Goal: Task Accomplishment & Management: Manage account settings

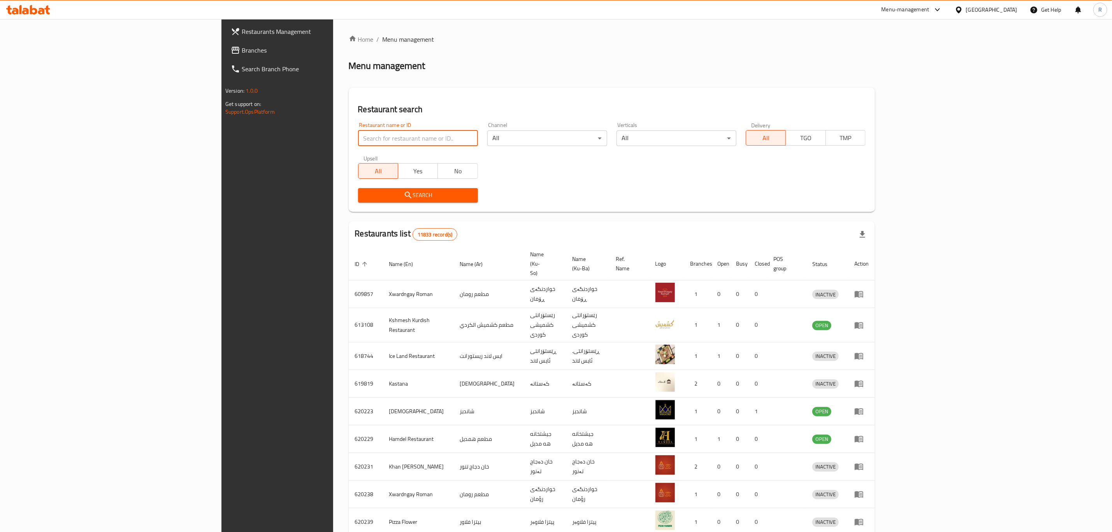
click at [409, 140] on input "search" at bounding box center [418, 138] width 120 height 16
type input "la lune ca"
click at [364, 197] on span "Search" at bounding box center [417, 195] width 107 height 10
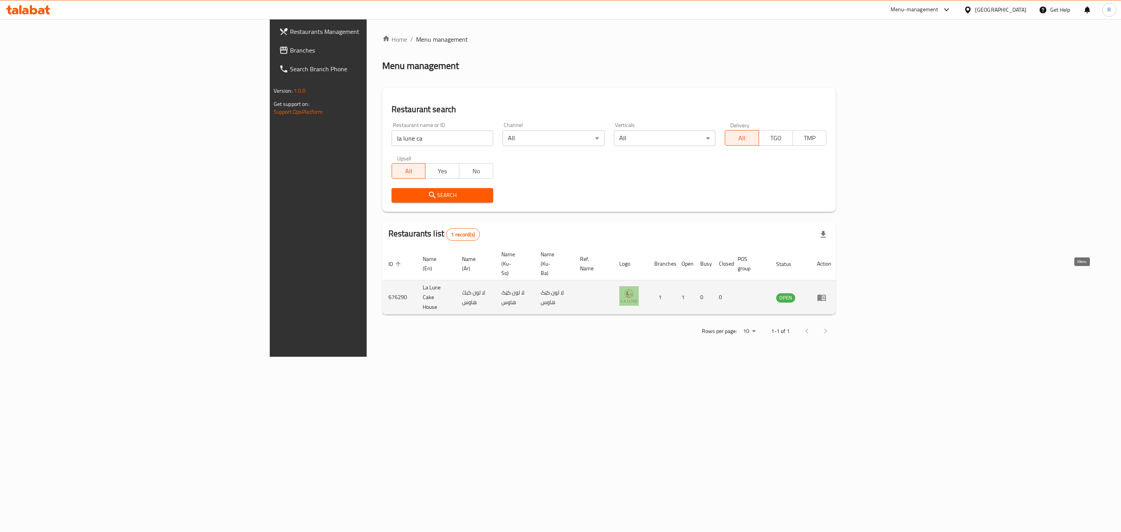
click at [826, 294] on icon "enhanced table" at bounding box center [821, 297] width 9 height 7
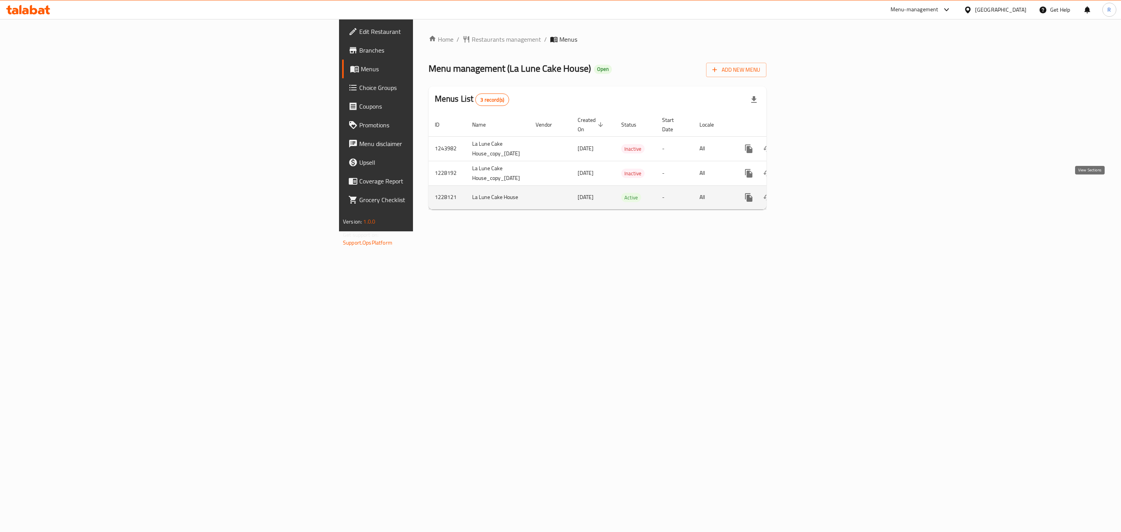
click at [810, 193] on icon "enhanced table" at bounding box center [804, 197] width 9 height 9
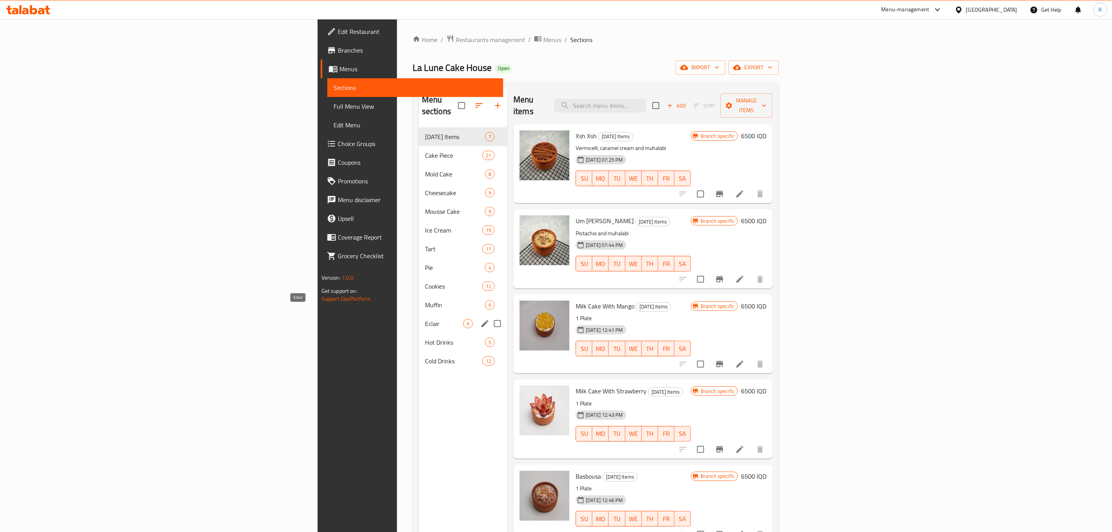
click at [425, 319] on span "Eclair" at bounding box center [444, 323] width 38 height 9
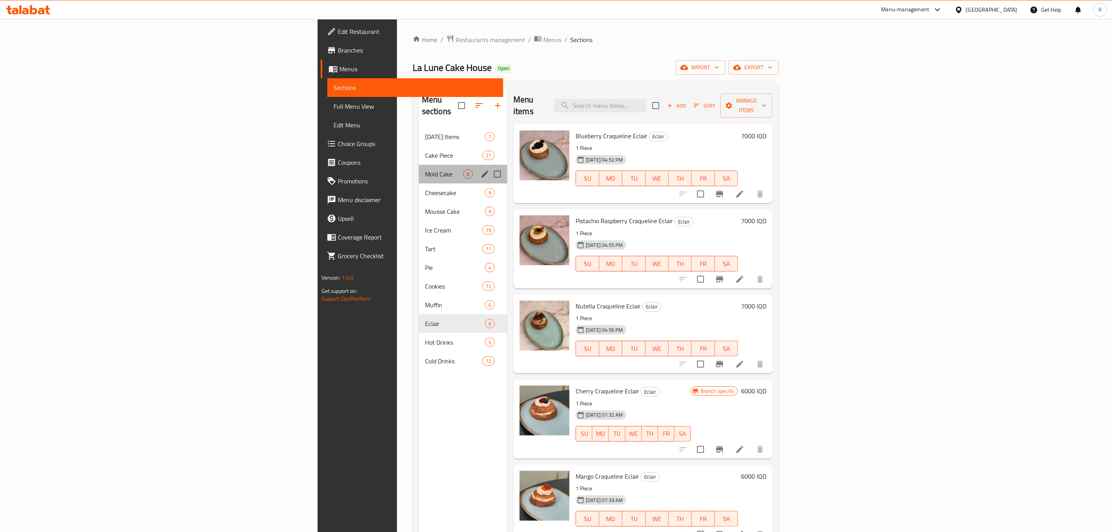
click at [419, 165] on div "Mold Cake 8" at bounding box center [463, 174] width 88 height 19
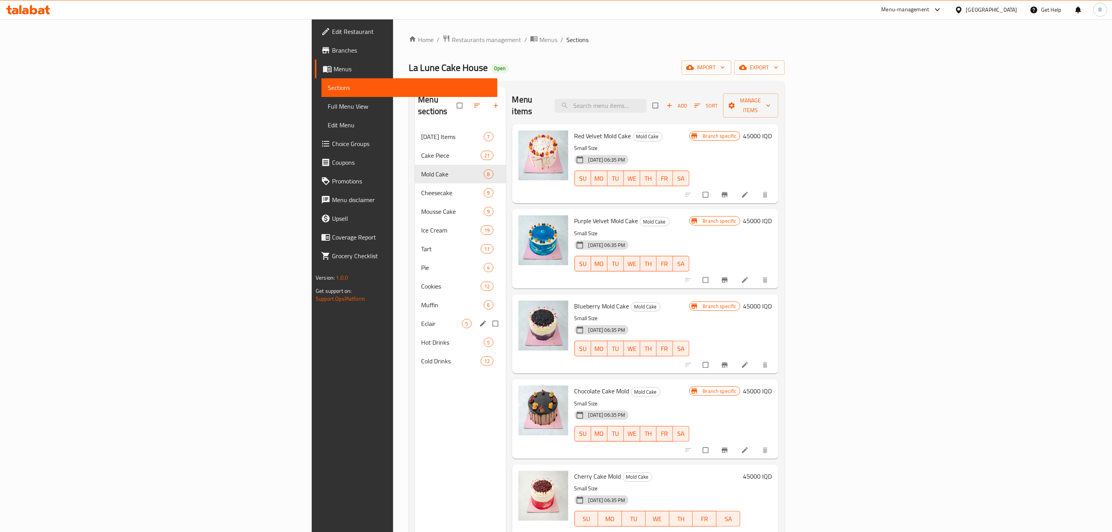
click at [421, 319] on span "Eclair" at bounding box center [441, 323] width 40 height 9
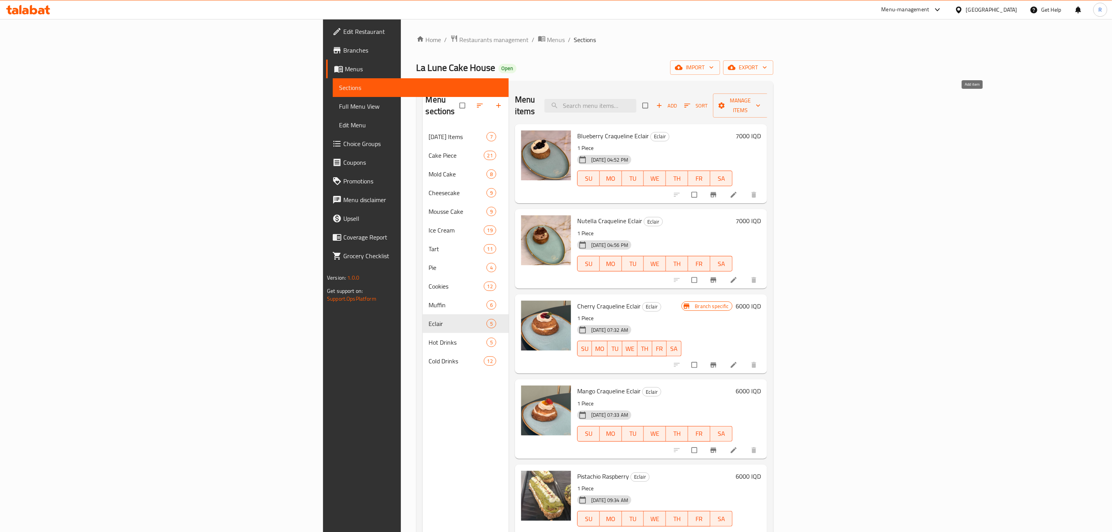
click at [663, 102] on icon "button" at bounding box center [660, 106] width 8 height 8
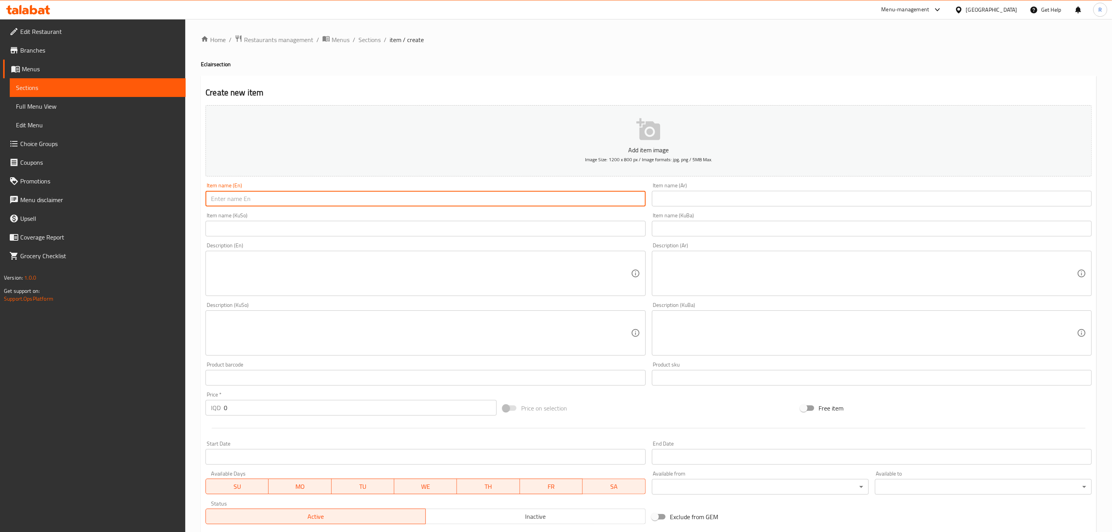
click at [232, 203] on input "text" at bounding box center [426, 199] width 440 height 16
paste input "Dubai chocolate Craqueline eclair"
click at [270, 199] on input "Dubai chocolate Craqueline eclair" at bounding box center [426, 199] width 440 height 16
type input "Dubai chocolate Craqueline eclair"
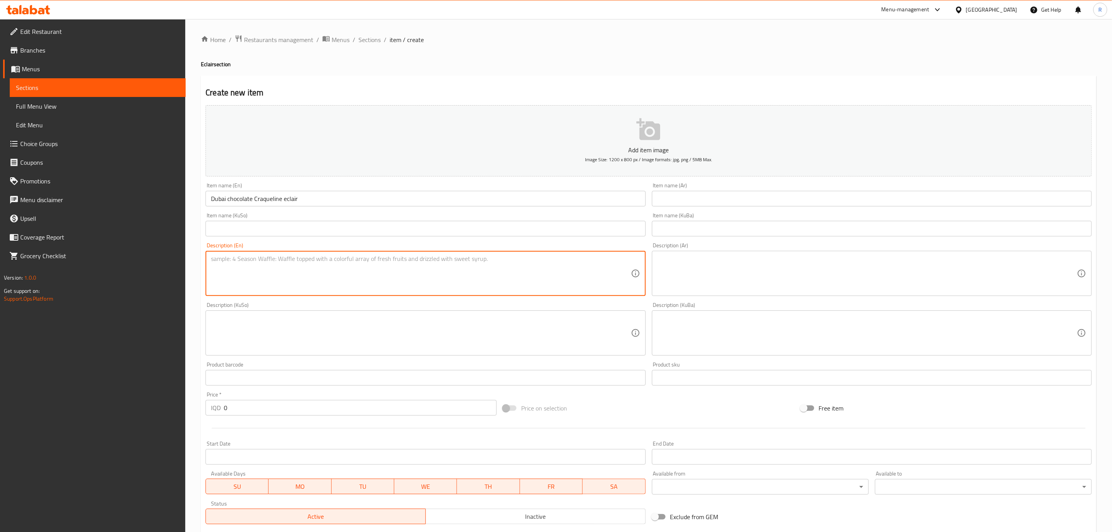
drag, startPoint x: 270, startPoint y: 199, endPoint x: 244, endPoint y: 261, distance: 67.2
click at [244, 261] on textarea at bounding box center [421, 273] width 420 height 37
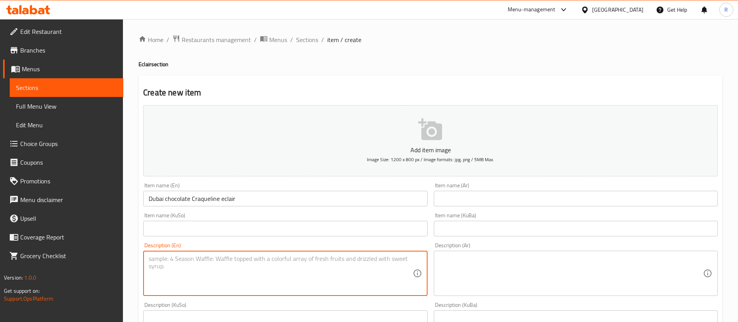
click at [468, 196] on input "text" at bounding box center [576, 199] width 284 height 16
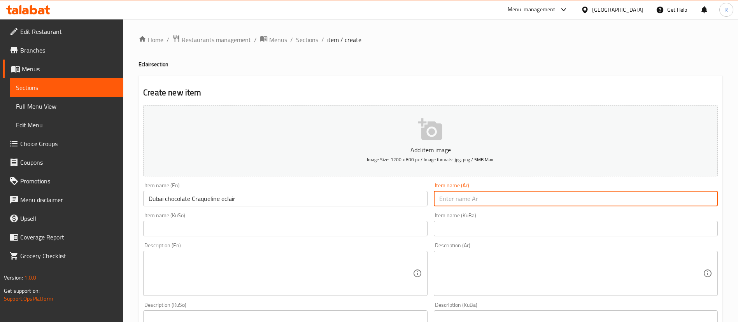
paste input "إكلير توت أزرق كراكولين"
drag, startPoint x: 487, startPoint y: 199, endPoint x: 465, endPoint y: 199, distance: 22.2
click at [465, 199] on input "إكلير توت أزرق كراكولين" at bounding box center [576, 199] width 284 height 16
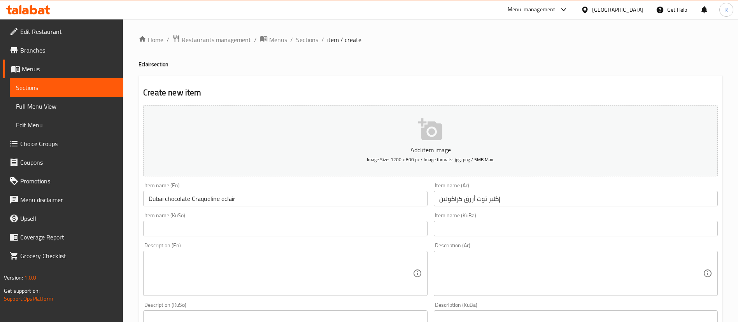
click at [453, 44] on ol "Home / Restaurants management / Menus / Sections / item / create" at bounding box center [431, 40] width 584 height 10
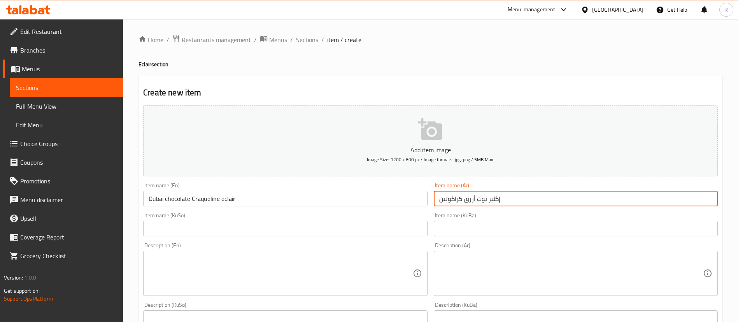
drag, startPoint x: 487, startPoint y: 199, endPoint x: 466, endPoint y: 199, distance: 21.0
click at [466, 199] on input "إكلير توت أزرق كراكولين" at bounding box center [576, 199] width 284 height 16
drag, startPoint x: 518, startPoint y: 199, endPoint x: 440, endPoint y: 202, distance: 78.3
click at [440, 202] on input "إكلير شوكولاتة دبي كراكولين" at bounding box center [576, 199] width 284 height 16
type input "إكلير شوكولاتة دبي كراكولين"
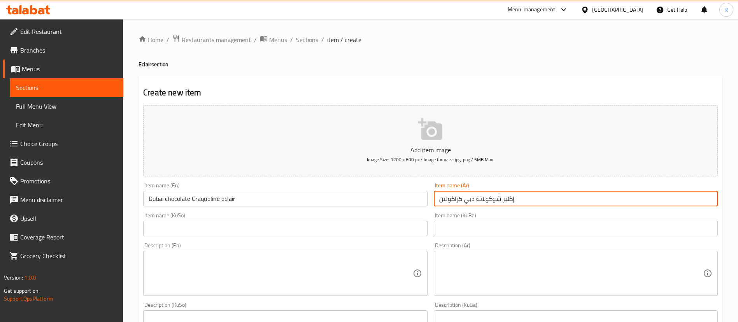
click at [480, 231] on input "text" at bounding box center [576, 229] width 284 height 16
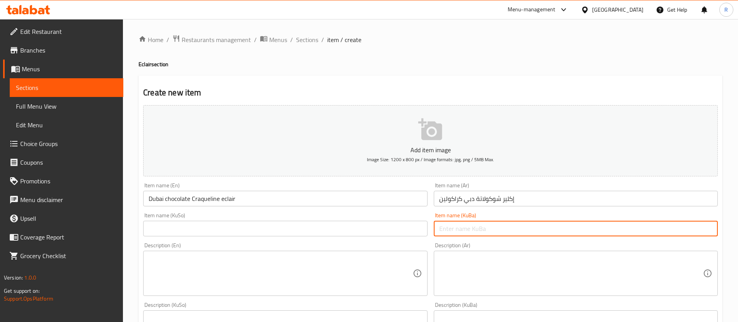
paste input "ئکلێری تووی شینی کراکۆلین"
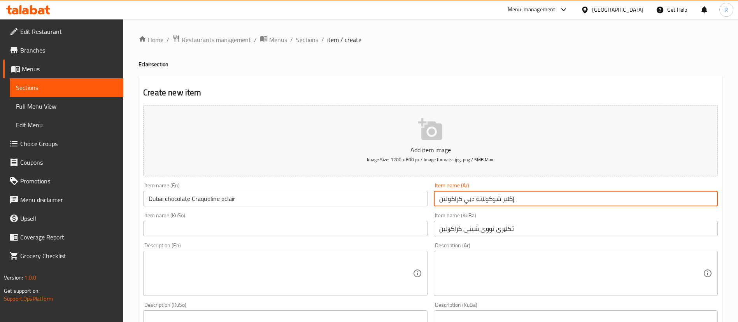
drag, startPoint x: 501, startPoint y: 198, endPoint x: 465, endPoint y: 197, distance: 36.6
click at [465, 197] on input "إكلير شوكولاتة دبي كراكولين" at bounding box center [576, 199] width 284 height 16
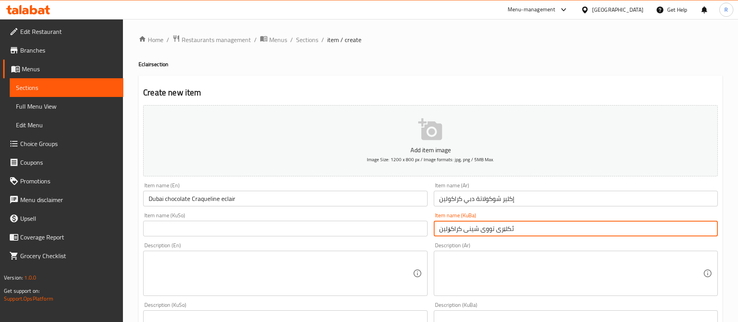
drag, startPoint x: 494, startPoint y: 225, endPoint x: 466, endPoint y: 228, distance: 27.8
click at [466, 228] on input "ئکلێری تووی شینی کراکۆلین" at bounding box center [576, 229] width 284 height 16
paste input "وكولاتة دبي"
click at [476, 229] on input "ئکلێری شوكولاتة دبي کراکۆلین" at bounding box center [576, 229] width 284 height 16
click at [464, 231] on input "ئکلێری شوكولاتى دبي کراکۆلین" at bounding box center [576, 229] width 284 height 16
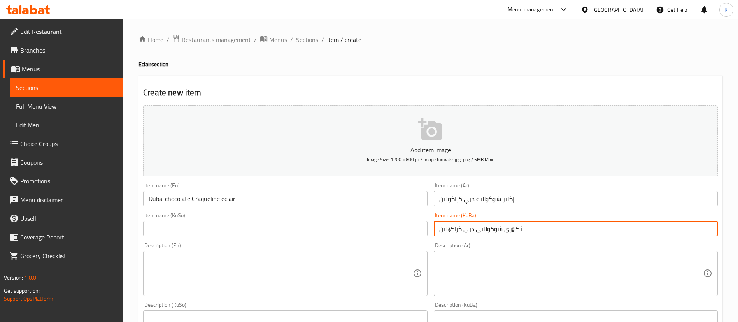
type input "ئکلێری شوكولاتى دبى کراکۆلین"
click at [175, 221] on input "text" at bounding box center [285, 229] width 284 height 16
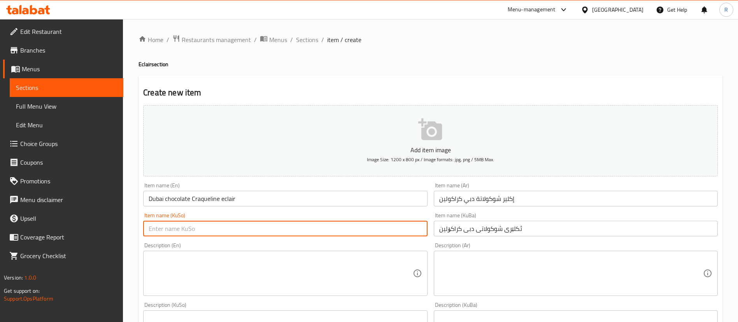
paste input "ئکلێری شوكولاتى دبى کراکۆلین"
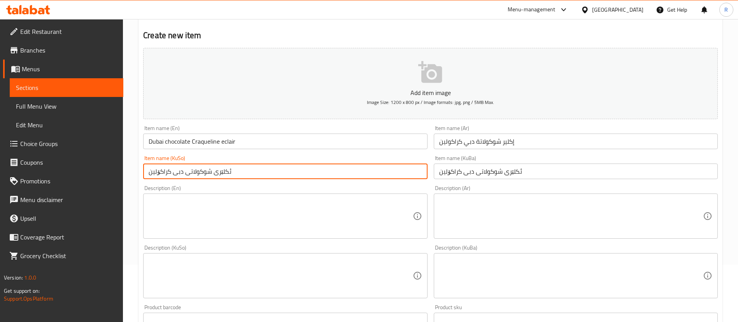
scroll to position [117, 0]
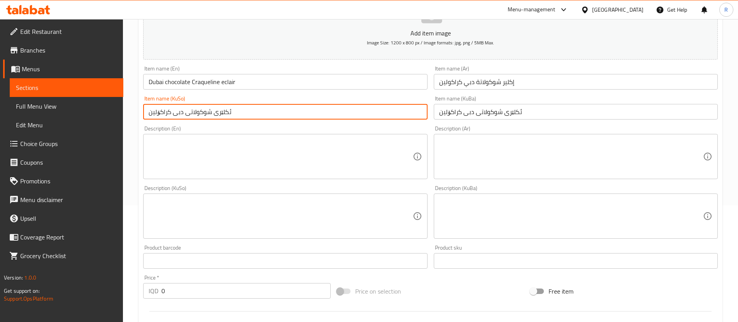
type input "ئکلێری شوكولاتى دبى کراکۆلین"
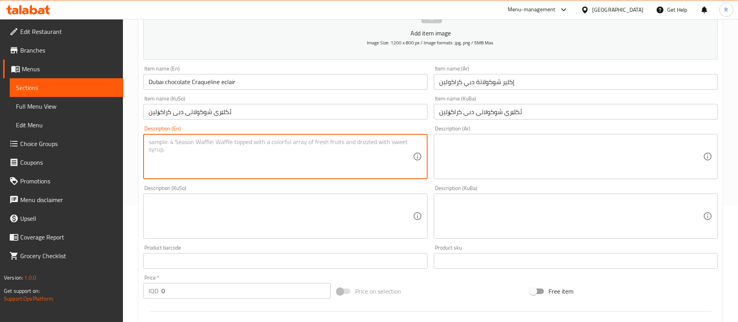
click at [203, 148] on textarea at bounding box center [281, 156] width 264 height 37
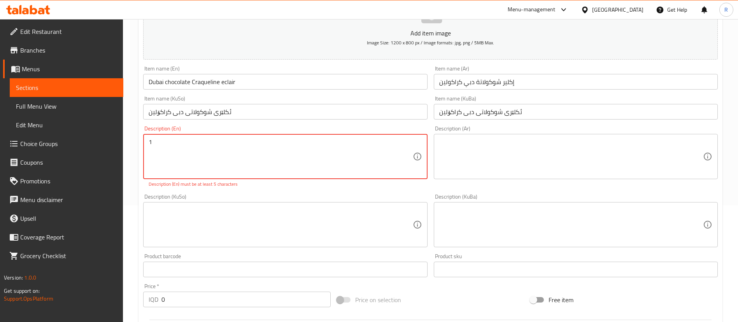
drag, startPoint x: 155, startPoint y: 144, endPoint x: 149, endPoint y: 145, distance: 5.1
click at [149, 144] on textarea "1" at bounding box center [281, 156] width 264 height 37
paste textarea "Piece"
type textarea "1 Piece"
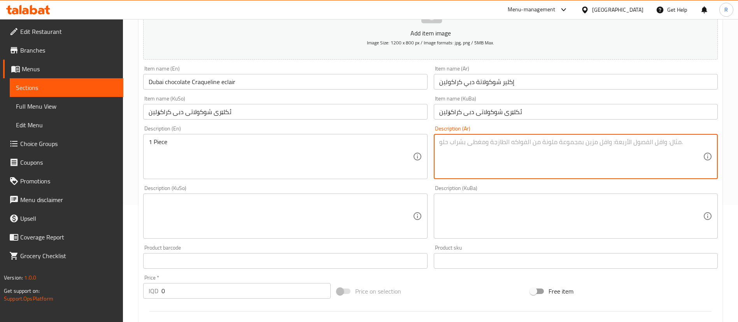
click at [485, 167] on textarea at bounding box center [571, 156] width 264 height 37
paste textarea "1 قطعة"
type textarea "1 قطعة"
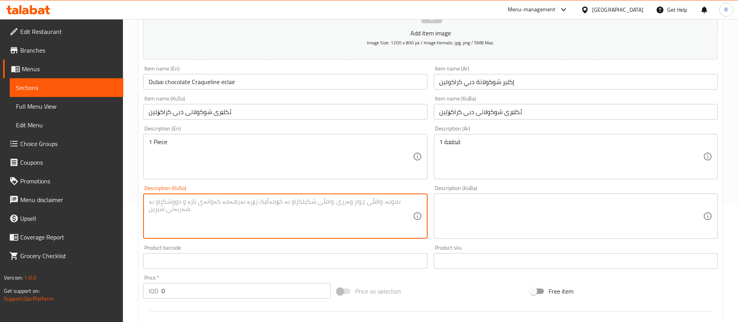
click at [247, 204] on textarea at bounding box center [281, 216] width 264 height 37
paste textarea "1 پارچە"
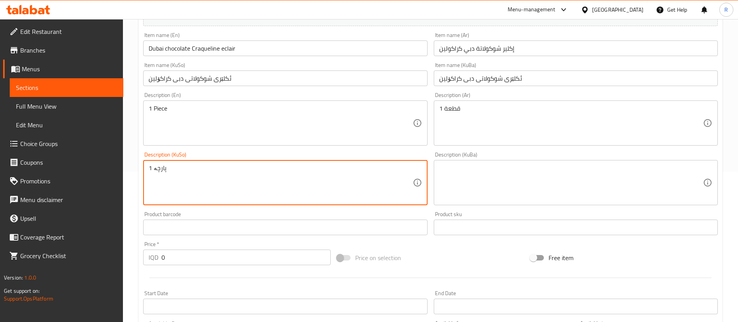
scroll to position [175, 0]
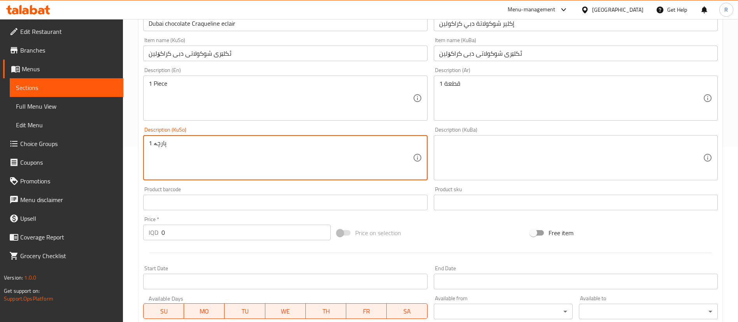
type textarea "1 پارچە"
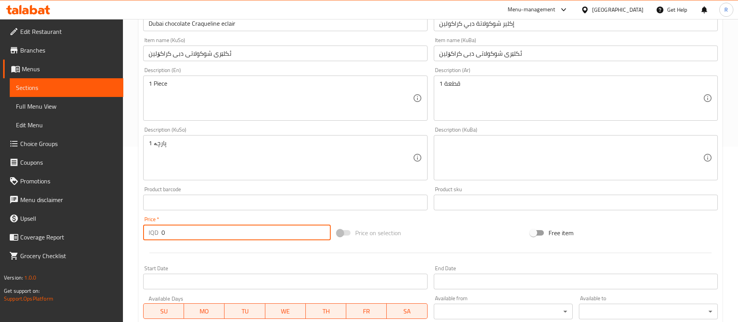
drag, startPoint x: 169, startPoint y: 232, endPoint x: 162, endPoint y: 235, distance: 8.0
click at [162, 235] on input "0" at bounding box center [246, 233] width 169 height 16
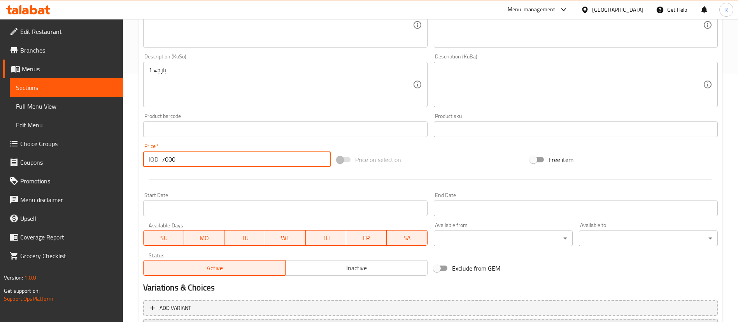
scroll to position [318, 0]
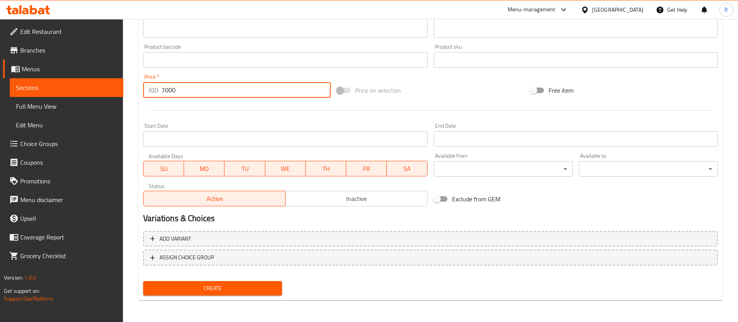
type input "7000"
click at [241, 286] on span "Create" at bounding box center [212, 288] width 127 height 10
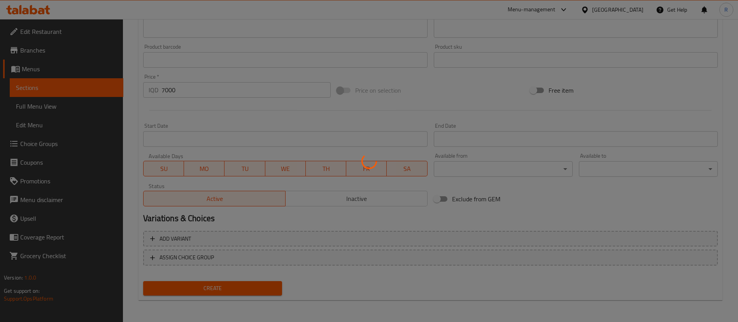
type input "0"
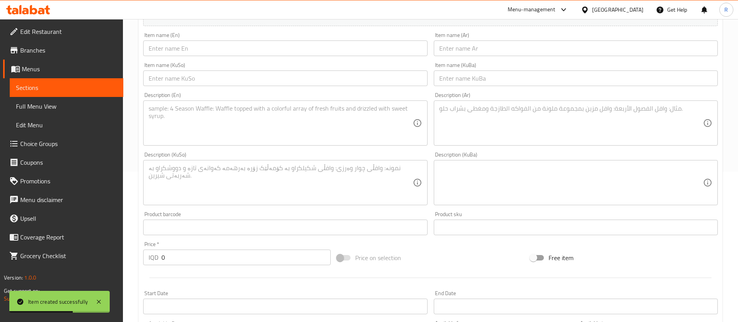
scroll to position [0, 0]
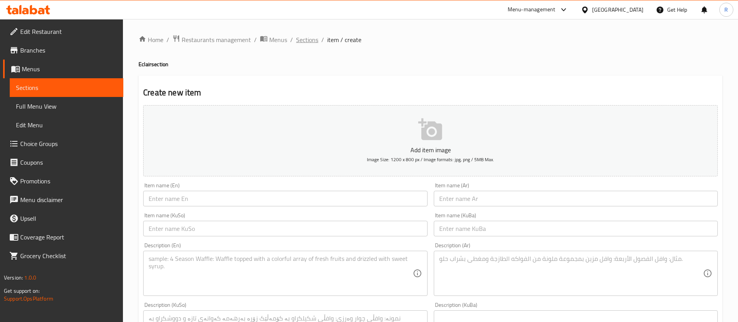
click at [312, 42] on span "Sections" at bounding box center [307, 39] width 22 height 9
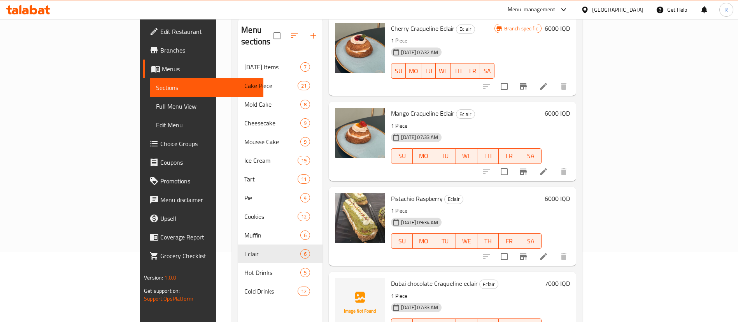
scroll to position [109, 0]
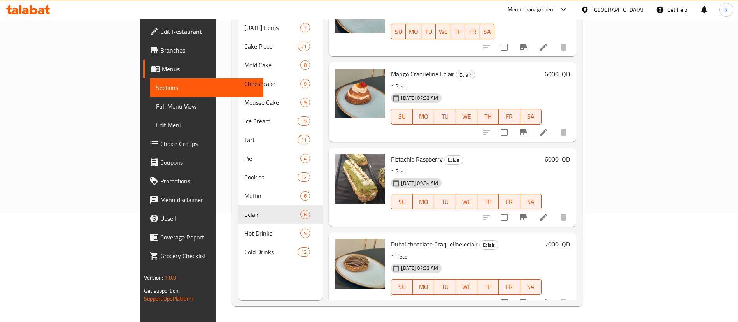
click at [570, 239] on h6 "7000 IQD" at bounding box center [557, 244] width 25 height 11
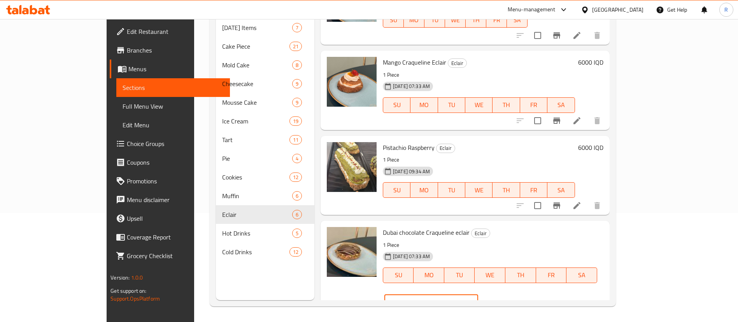
drag, startPoint x: 590, startPoint y: 239, endPoint x: 580, endPoint y: 242, distance: 10.3
click at [478, 295] on div "IQD 7000 ​" at bounding box center [432, 303] width 94 height 16
type input "6000"
click at [510, 299] on icon "ok" at bounding box center [506, 303] width 8 height 8
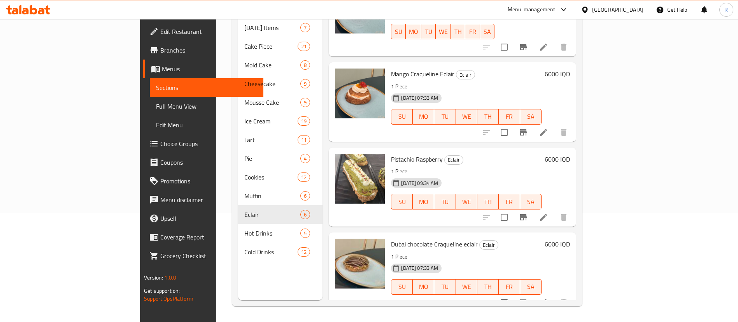
click at [466, 154] on h6 "Pistachio Raspberry Eclair" at bounding box center [466, 159] width 151 height 11
click at [570, 239] on h6 "6000 IQD" at bounding box center [557, 244] width 25 height 11
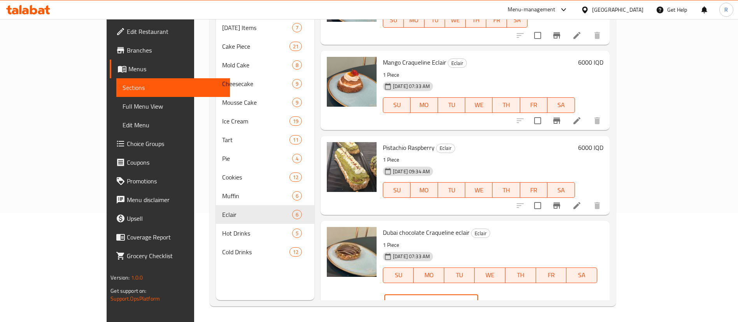
drag, startPoint x: 599, startPoint y: 234, endPoint x: 593, endPoint y: 239, distance: 8.0
click at [478, 295] on div "IQD 6000 ​" at bounding box center [432, 303] width 94 height 16
type input "7000"
click at [510, 299] on icon "ok" at bounding box center [506, 303] width 8 height 8
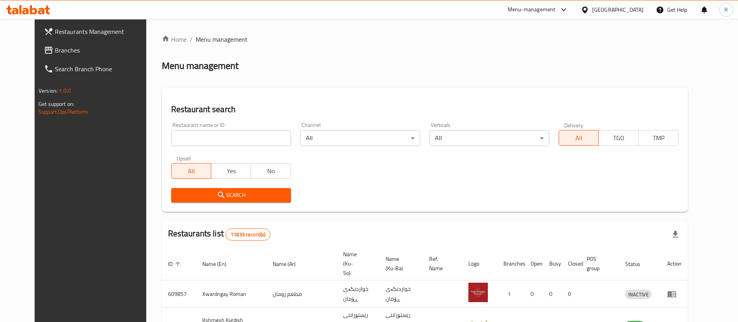
click at [213, 142] on input "search" at bounding box center [231, 138] width 120 height 16
type input "la lune ca"
click at [211, 193] on span "Search" at bounding box center [231, 195] width 107 height 10
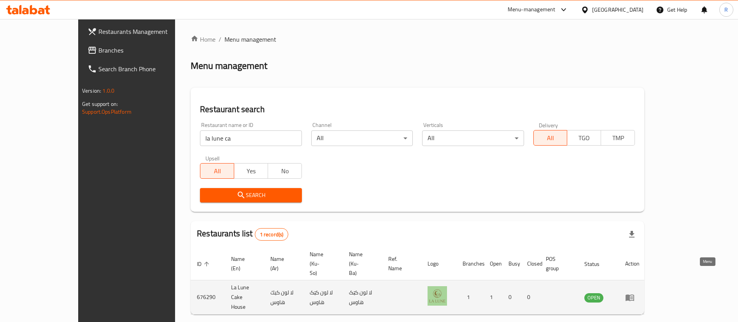
click at [633, 296] on icon "enhanced table" at bounding box center [632, 297] width 3 height 3
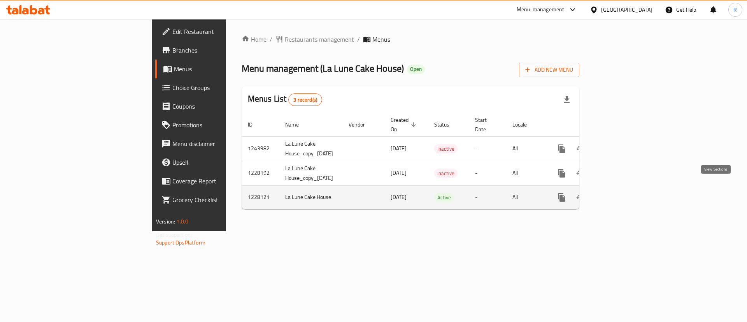
click at [623, 193] on icon "enhanced table" at bounding box center [617, 197] width 9 height 9
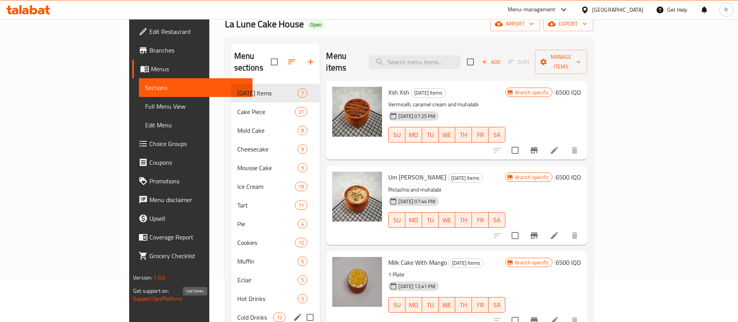
scroll to position [109, 0]
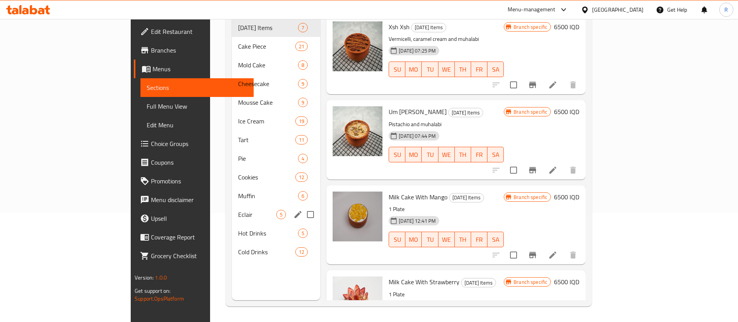
click at [232, 205] on div "Eclair 5" at bounding box center [276, 214] width 88 height 19
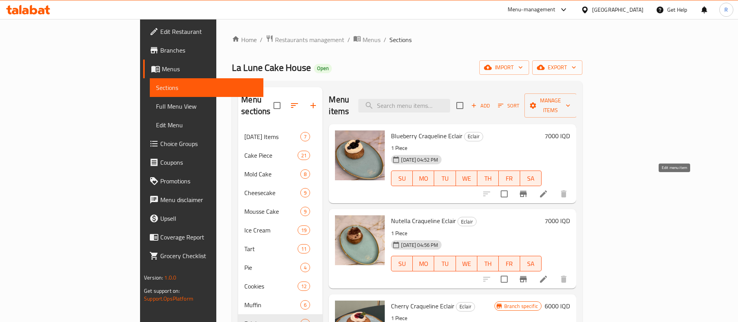
click at [548, 189] on icon at bounding box center [543, 193] width 9 height 9
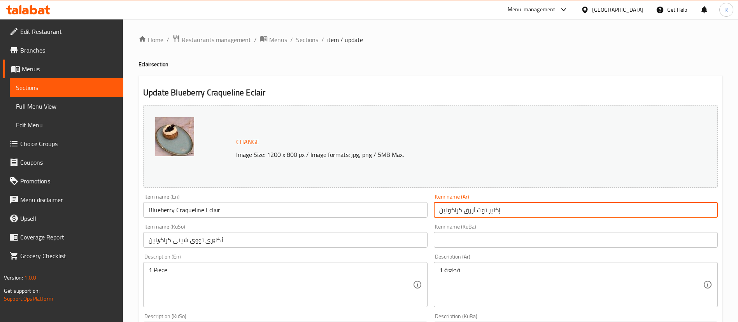
drag, startPoint x: 516, startPoint y: 211, endPoint x: 433, endPoint y: 208, distance: 83.0
click at [433, 208] on div "Item name (Ar) إكلير توت أزرق كراكولين Item name (Ar)" at bounding box center [576, 206] width 290 height 30
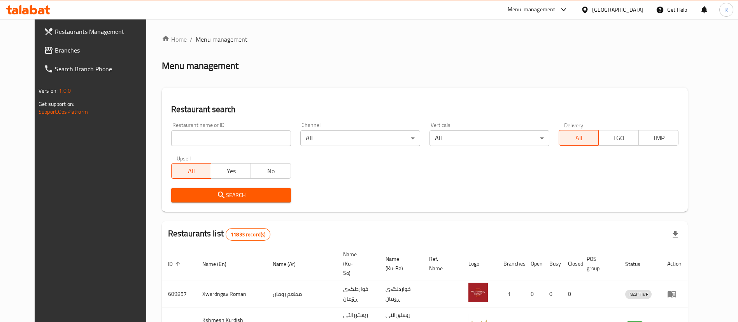
click at [255, 141] on input "search" at bounding box center [231, 138] width 120 height 16
type input "م"
type input "la lune ca"
click at [216, 195] on span "Search" at bounding box center [231, 195] width 107 height 10
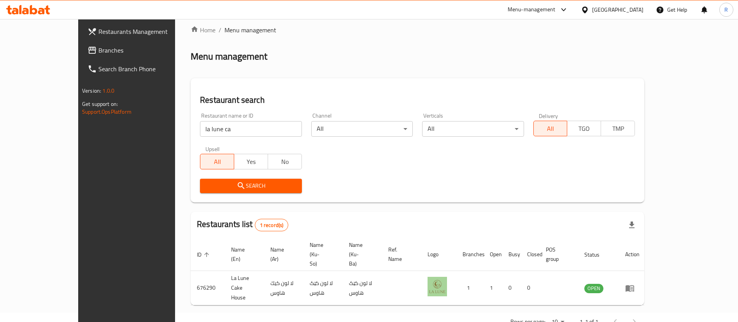
scroll to position [10, 0]
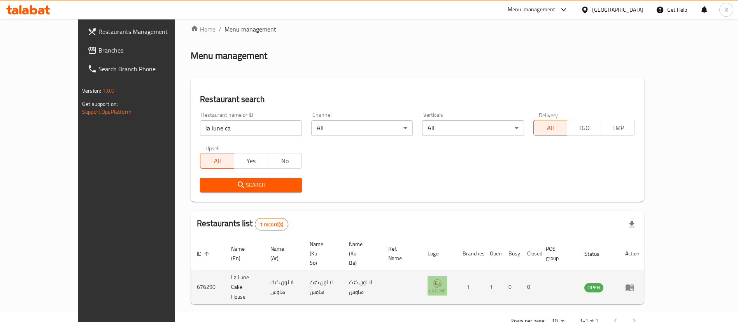
click at [634, 284] on icon "enhanced table" at bounding box center [630, 287] width 9 height 7
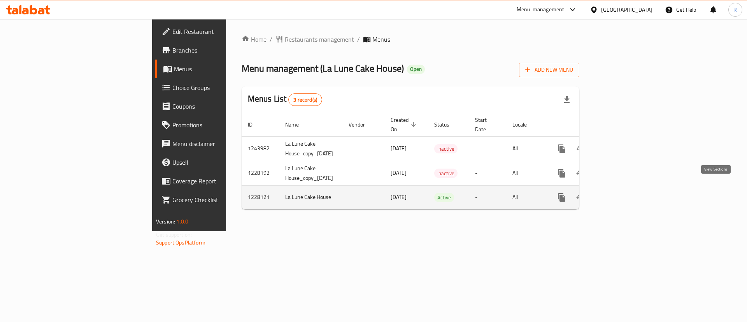
click at [622, 194] on icon "enhanced table" at bounding box center [618, 197] width 7 height 7
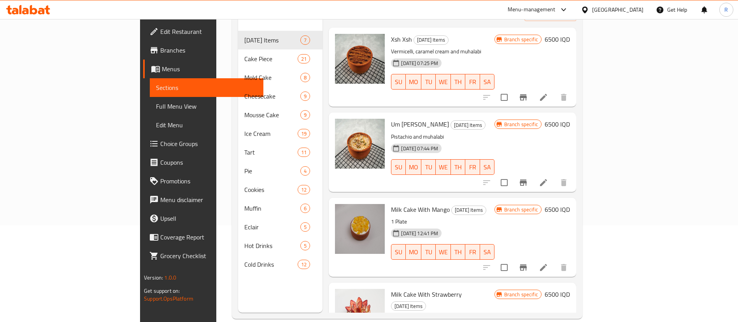
scroll to position [109, 0]
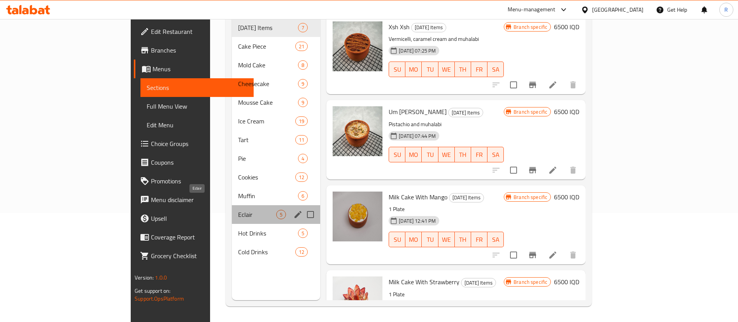
click at [238, 210] on span "Eclair" at bounding box center [257, 214] width 38 height 9
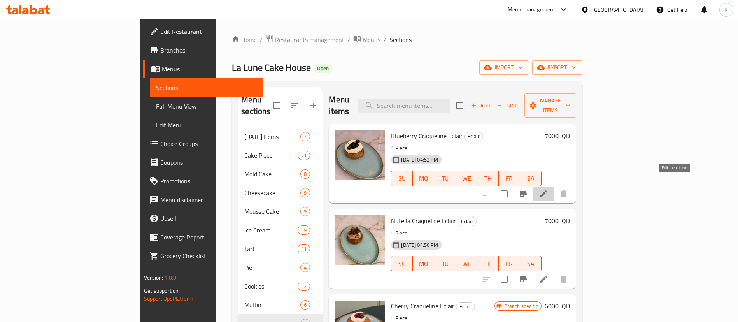
click at [548, 189] on icon at bounding box center [543, 193] width 9 height 9
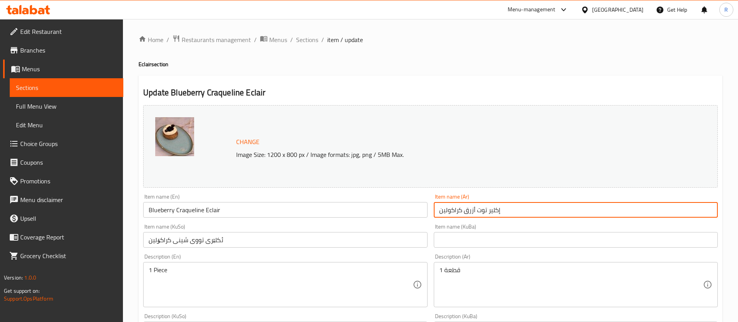
click at [523, 210] on input "إكلير توت أزرق كراكولين" at bounding box center [576, 210] width 284 height 16
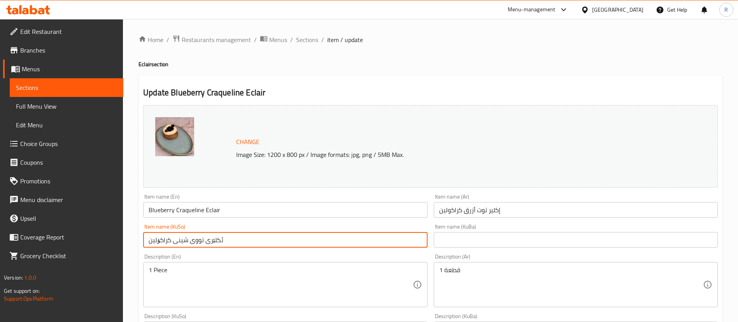
drag, startPoint x: 246, startPoint y: 238, endPoint x: 152, endPoint y: 239, distance: 94.2
click at [152, 239] on input "ئکلێری تووی شینی کراکۆلین" at bounding box center [285, 240] width 284 height 16
click at [241, 234] on input "ئکلێری تووی شینی کراکۆلین" at bounding box center [285, 240] width 284 height 16
drag, startPoint x: 237, startPoint y: 241, endPoint x: 144, endPoint y: 242, distance: 92.3
click at [144, 242] on input "ئکلێری تووی شینی کراکۆلین" at bounding box center [285, 240] width 284 height 16
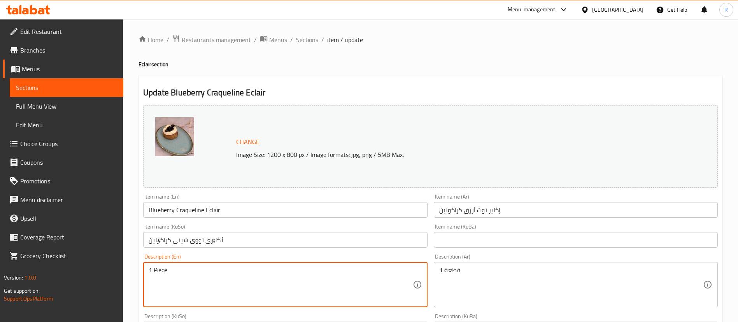
drag, startPoint x: 176, startPoint y: 272, endPoint x: 141, endPoint y: 272, distance: 35.0
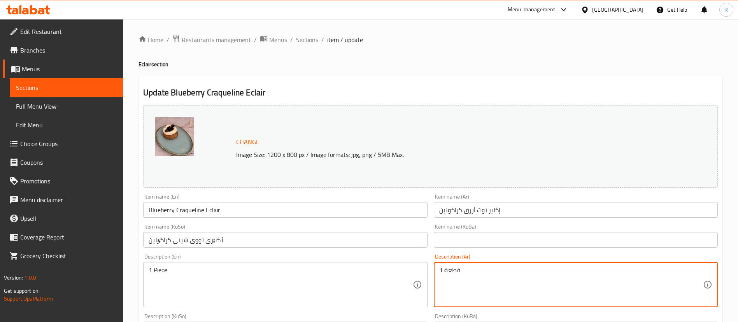
drag, startPoint x: 473, startPoint y: 275, endPoint x: 429, endPoint y: 281, distance: 44.8
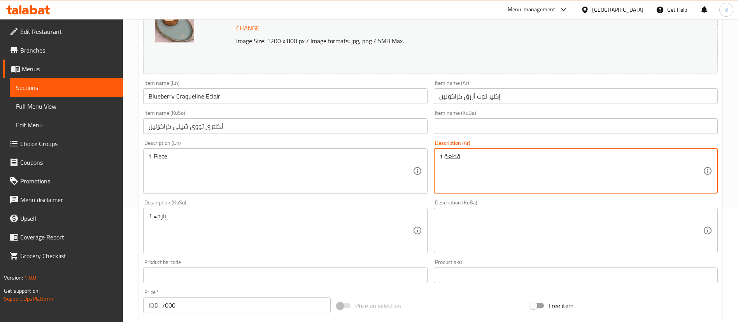
scroll to position [117, 0]
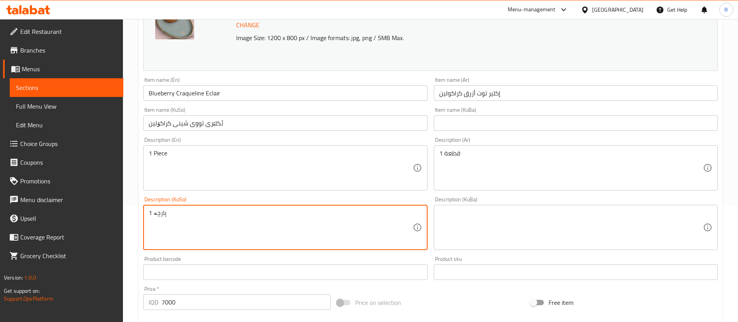
drag, startPoint x: 174, startPoint y: 211, endPoint x: 117, endPoint y: 215, distance: 57.4
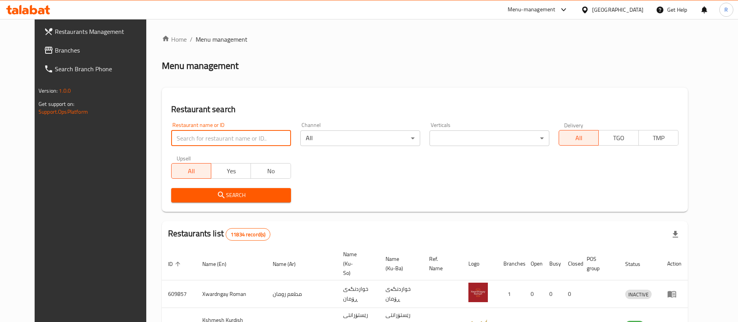
click at [241, 138] on input "search" at bounding box center [231, 138] width 120 height 16
type input "la lune ca"
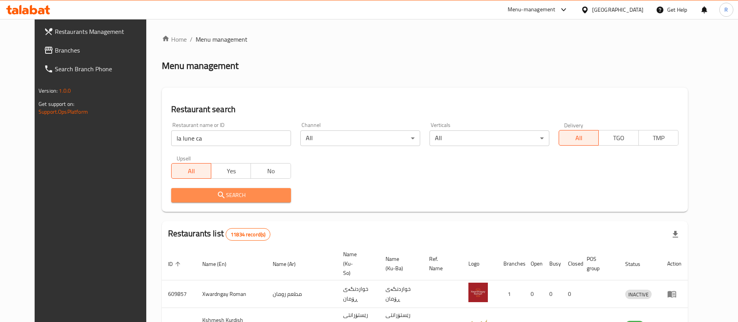
click at [228, 194] on span "Search" at bounding box center [231, 195] width 107 height 10
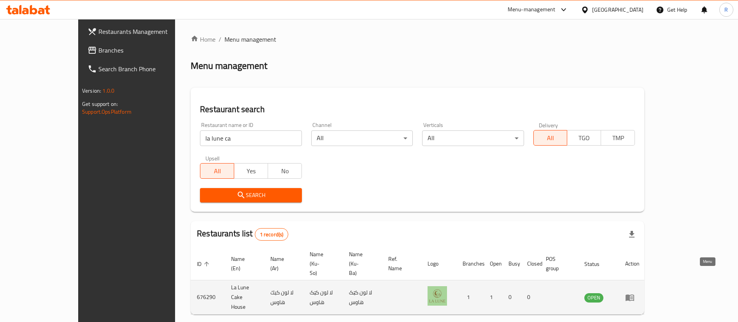
click at [634, 294] on icon "enhanced table" at bounding box center [630, 297] width 9 height 7
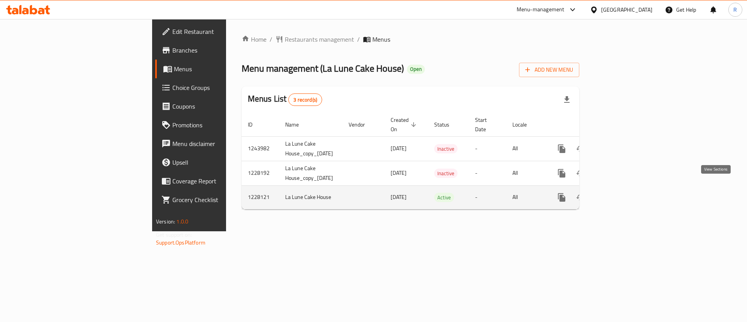
click at [622, 194] on icon "enhanced table" at bounding box center [618, 197] width 7 height 7
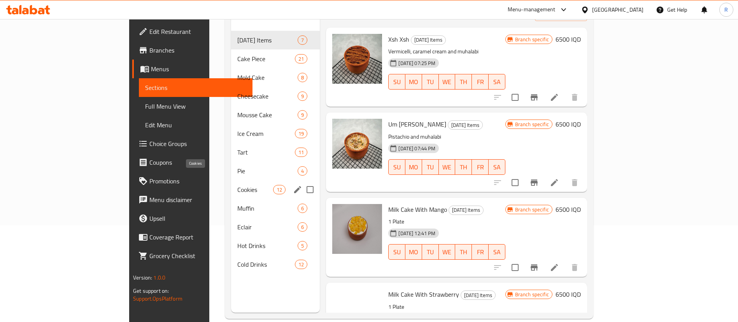
scroll to position [109, 0]
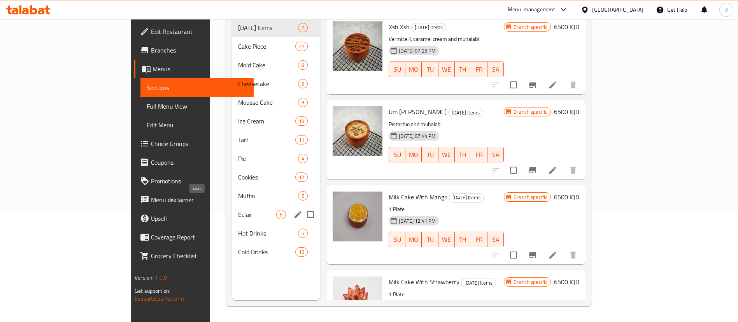
click at [238, 210] on span "Eclair" at bounding box center [257, 214] width 38 height 9
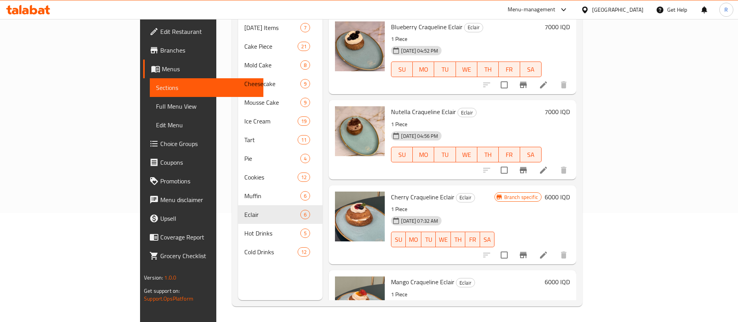
scroll to position [208, 0]
